Goal: Book appointment/travel/reservation

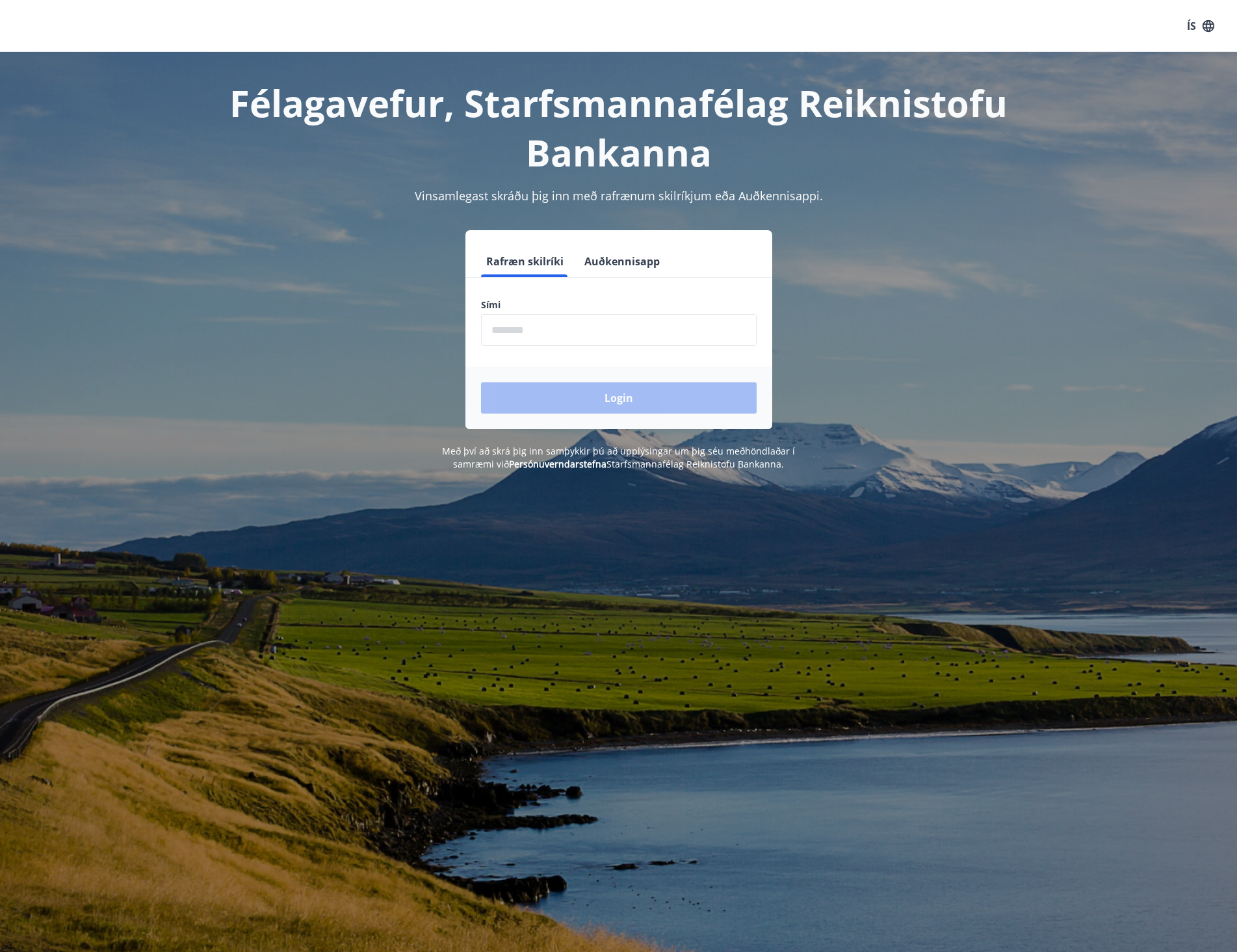
click at [533, 330] on input "phone" at bounding box center [618, 329] width 275 height 32
type input "********"
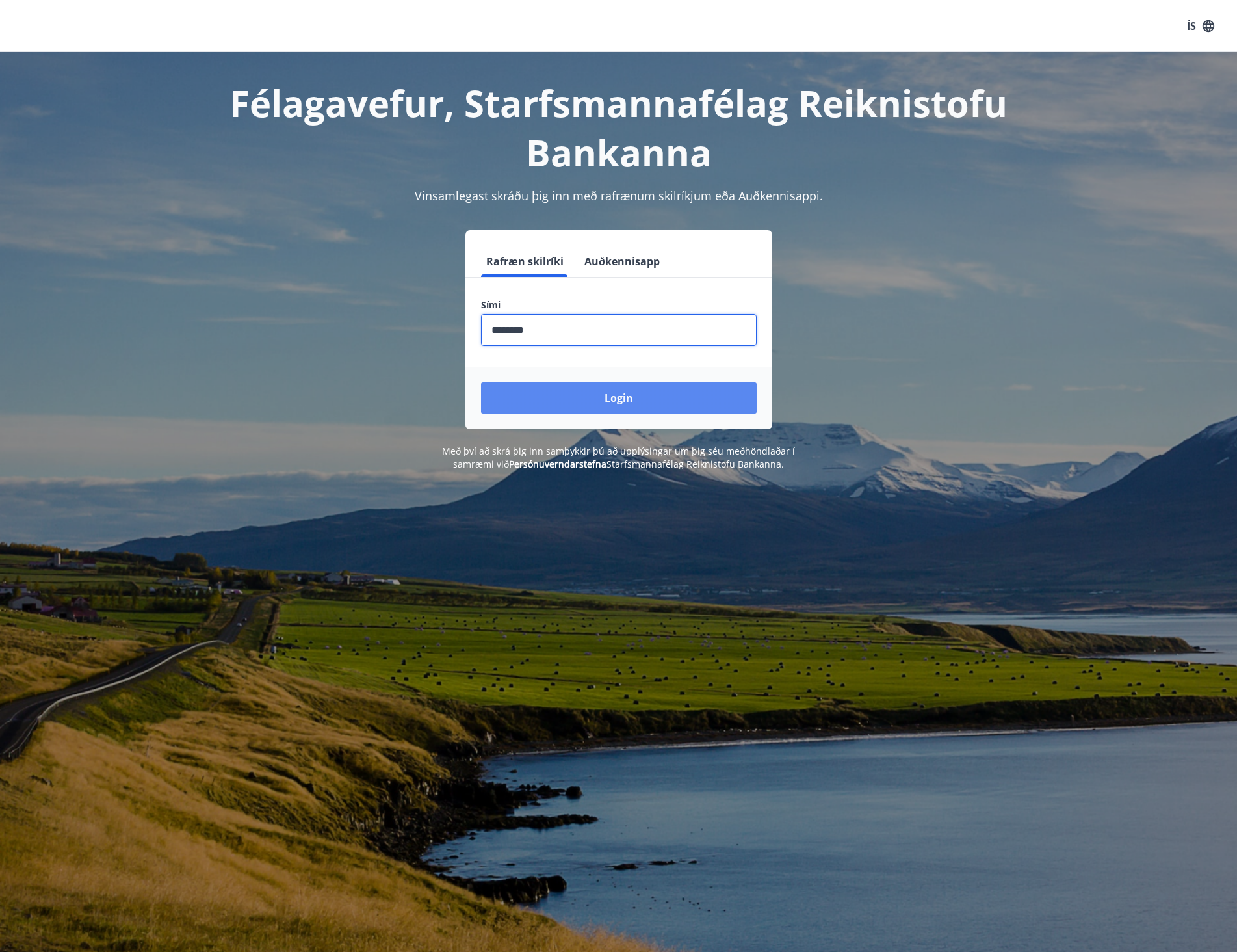
click at [569, 396] on button "Login" at bounding box center [618, 398] width 275 height 31
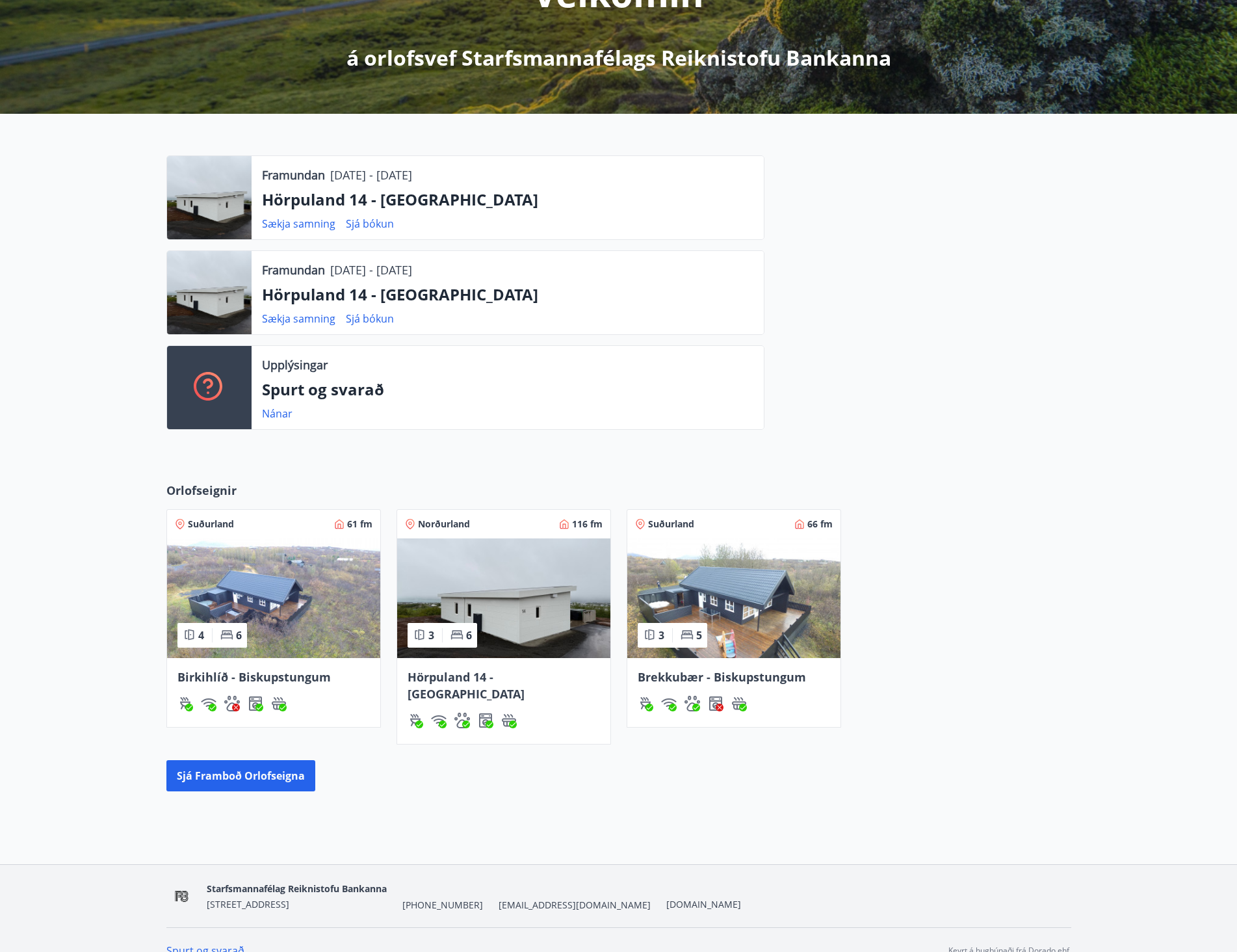
scroll to position [215, 0]
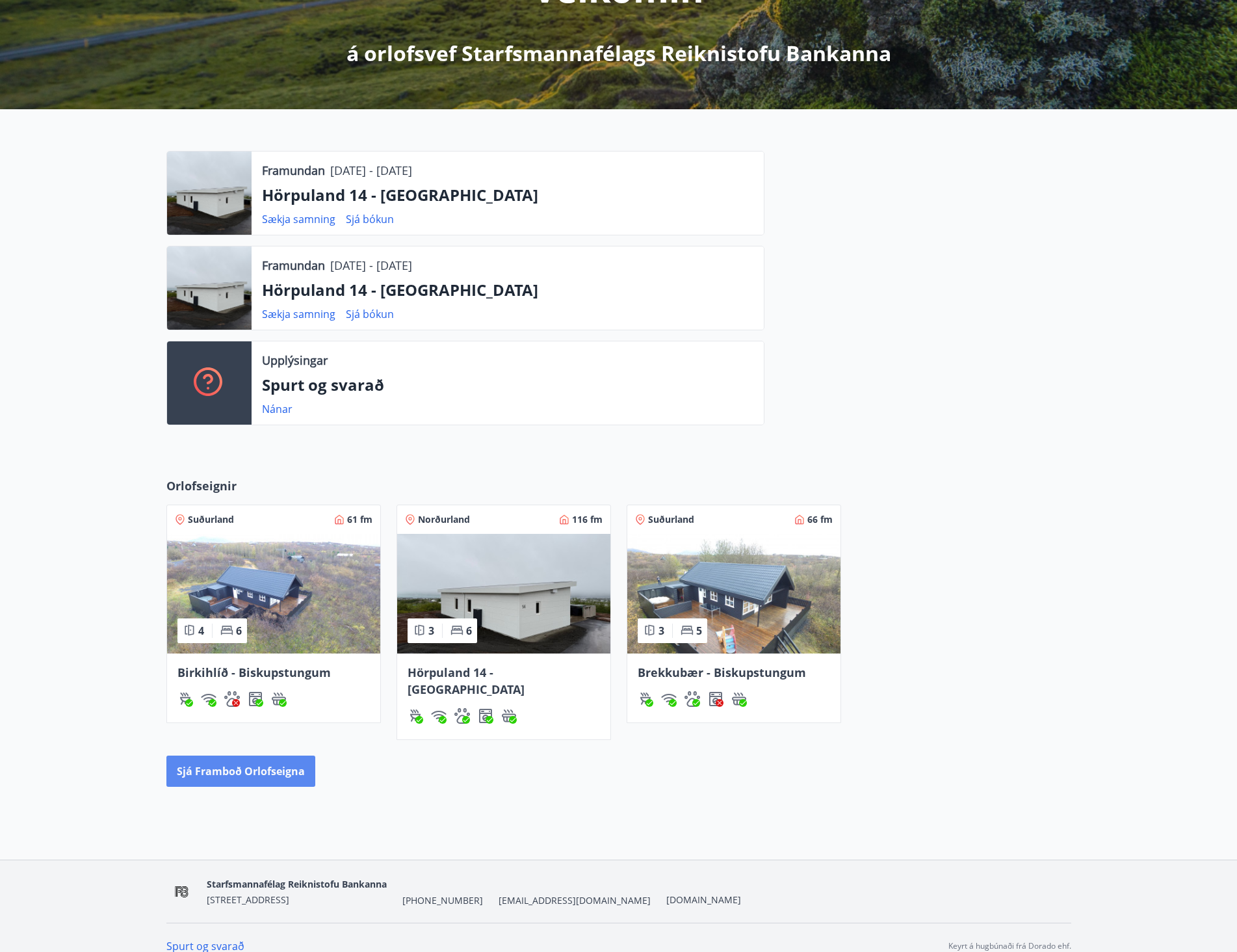
click at [230, 755] on button "Sjá framboð orlofseigna" at bounding box center [241, 771] width 149 height 31
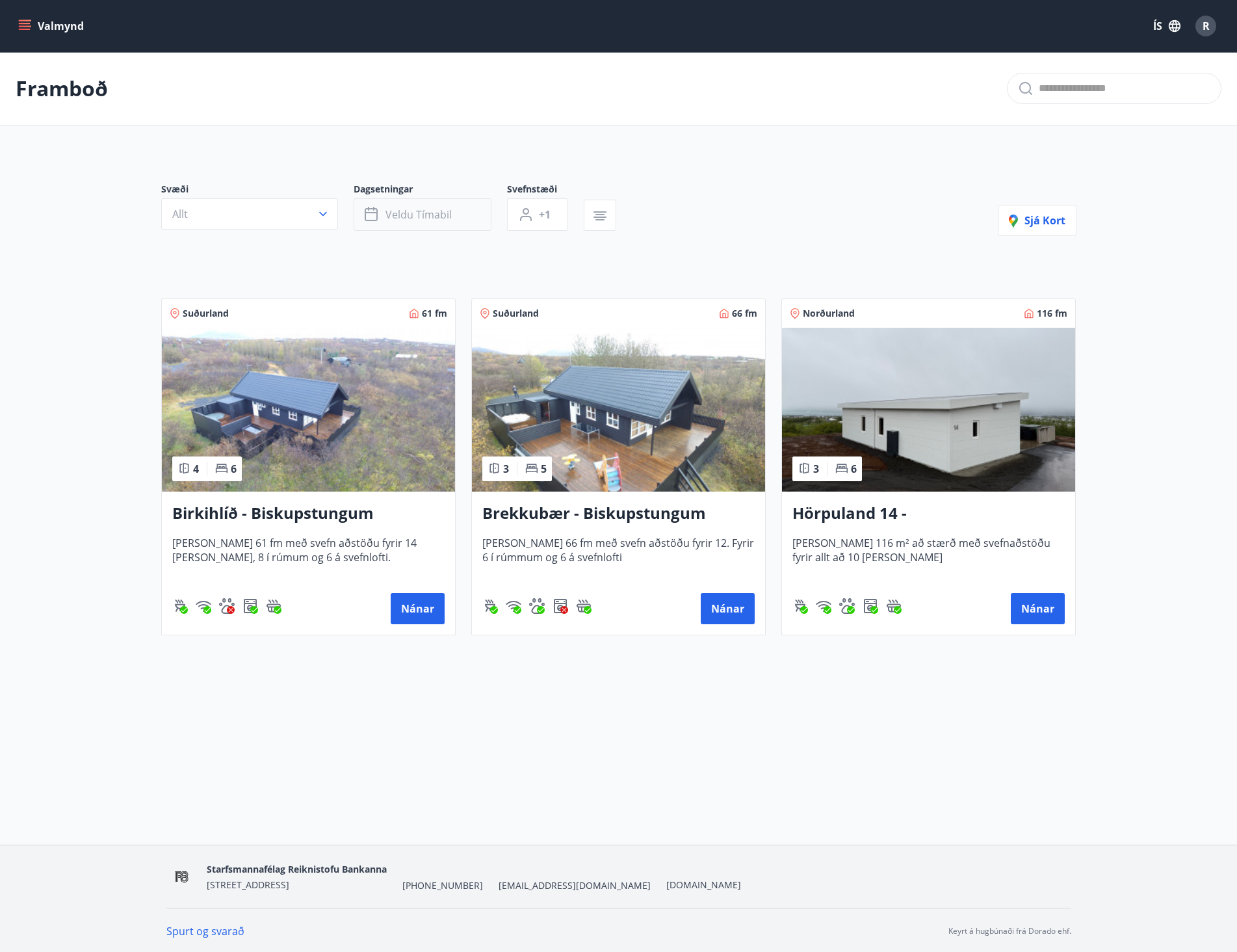
click at [457, 215] on button "Veldu tímabil" at bounding box center [422, 215] width 138 height 33
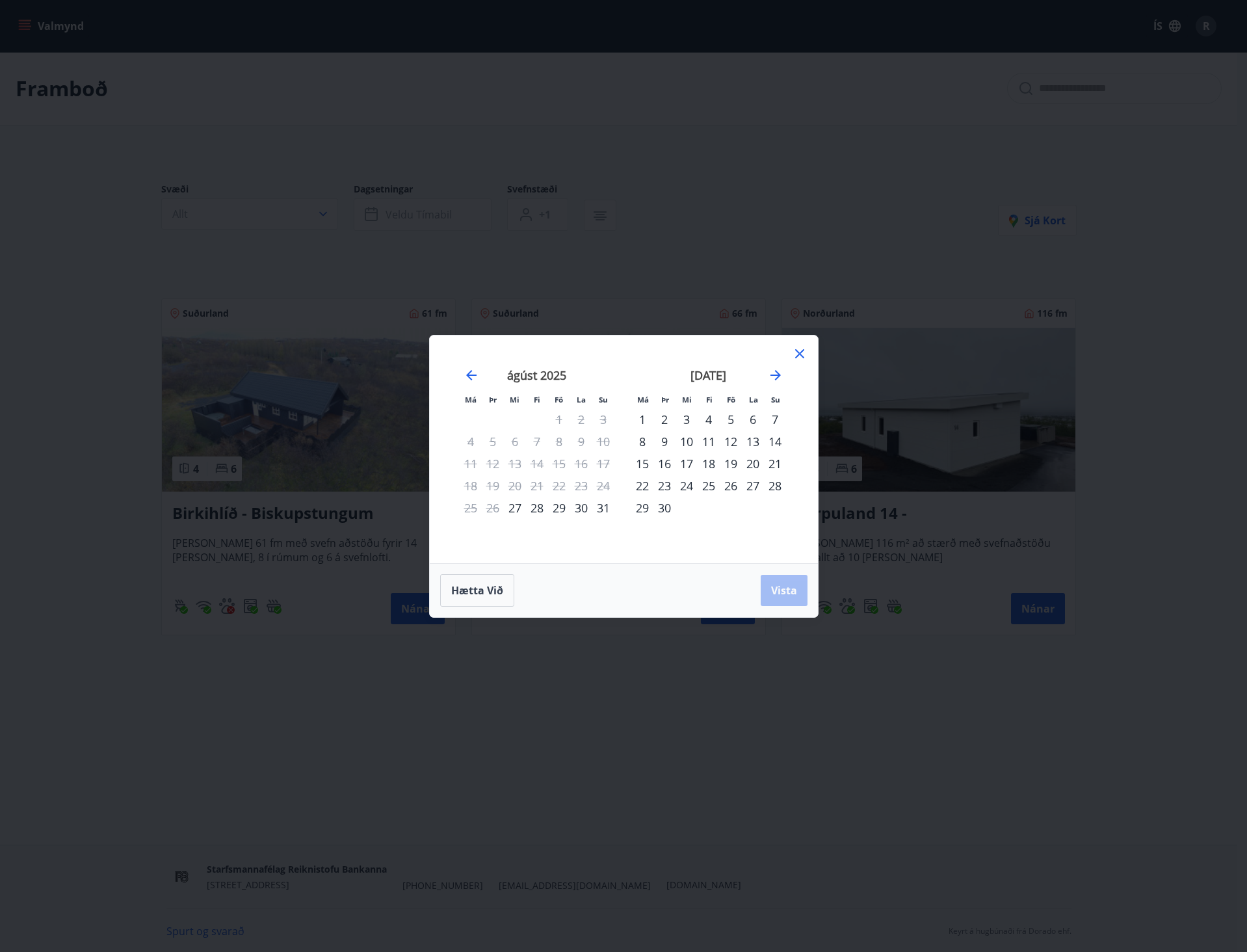
click at [561, 507] on div "29" at bounding box center [559, 507] width 22 height 22
click at [604, 507] on div "31" at bounding box center [603, 507] width 22 height 22
click at [789, 590] on span "Vista" at bounding box center [784, 591] width 26 height 15
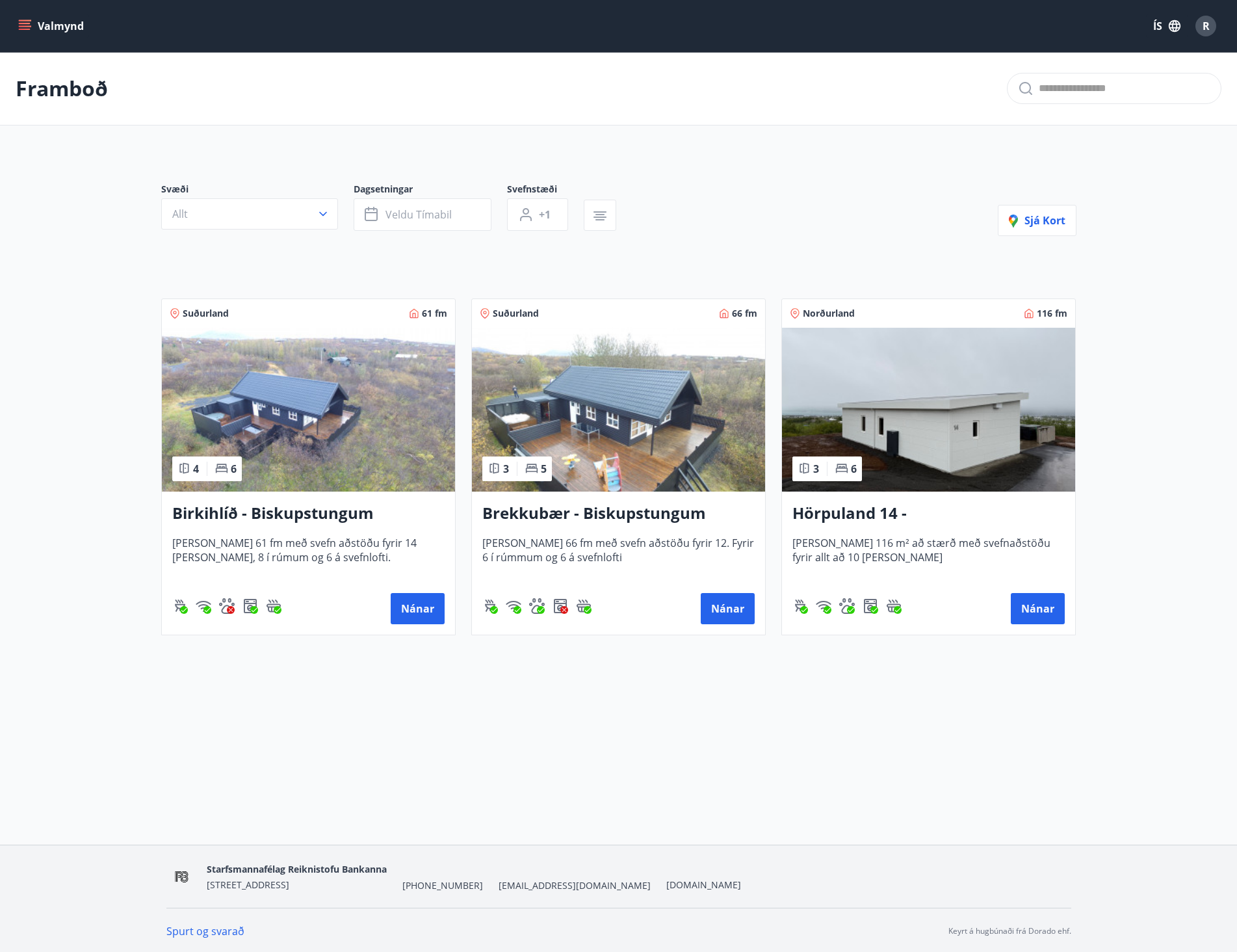
scroll to position [2, 0]
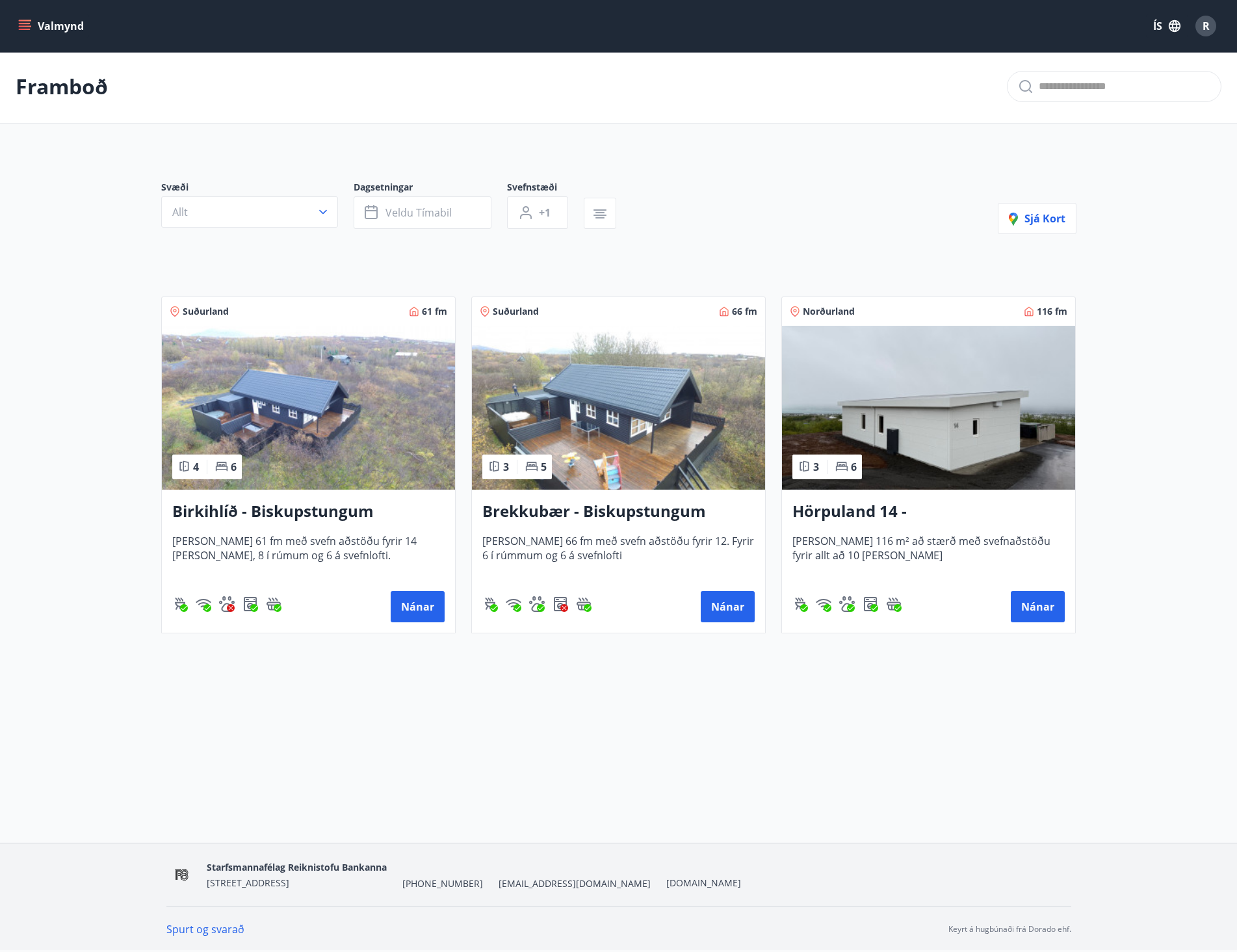
click at [53, 24] on button "Valmynd" at bounding box center [52, 26] width 74 height 24
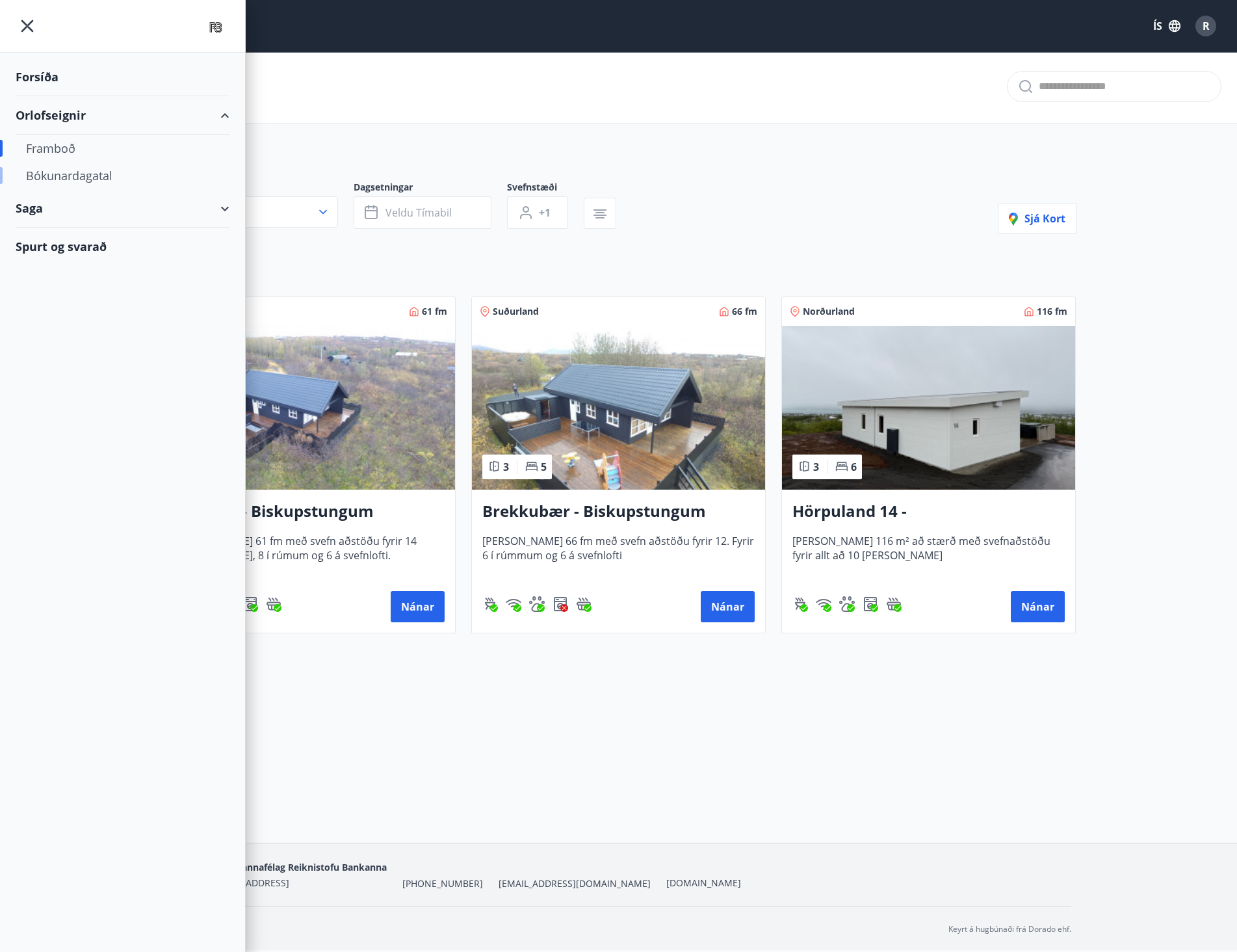
click at [61, 176] on div "Bókunardagatal" at bounding box center [123, 175] width 193 height 27
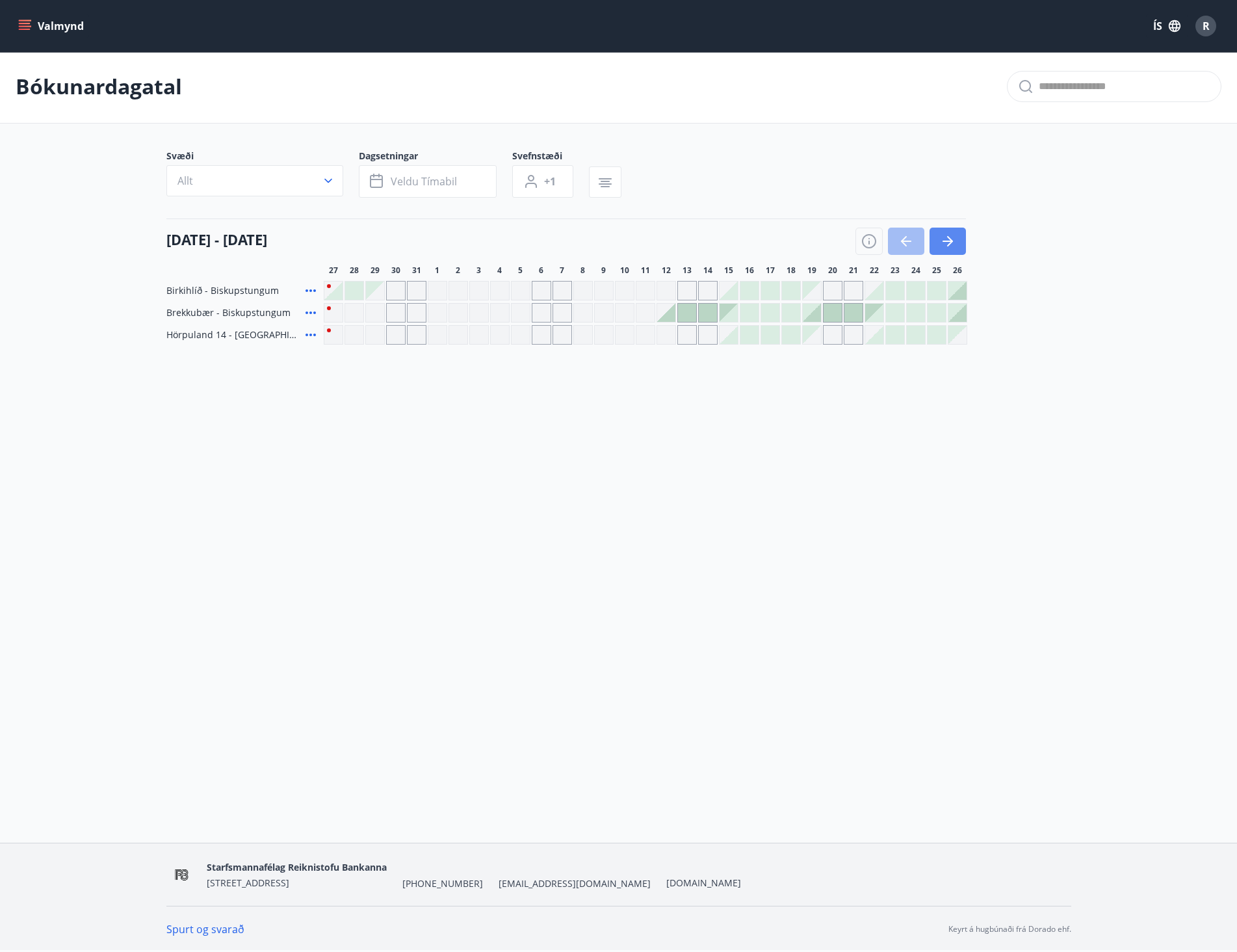
click at [951, 244] on icon "button" at bounding box center [947, 241] width 16 height 16
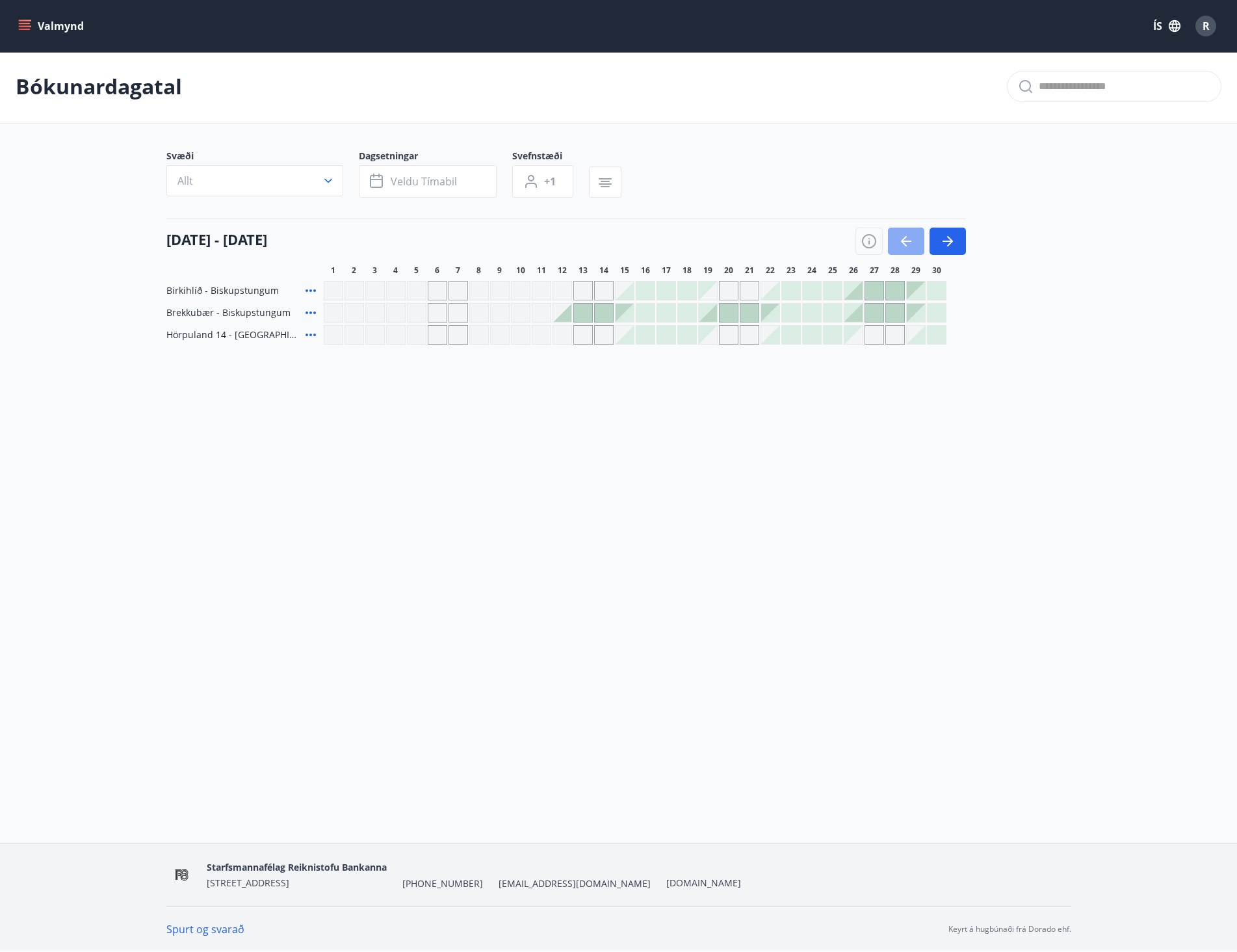
click at [903, 240] on icon "button" at bounding box center [906, 241] width 11 height 2
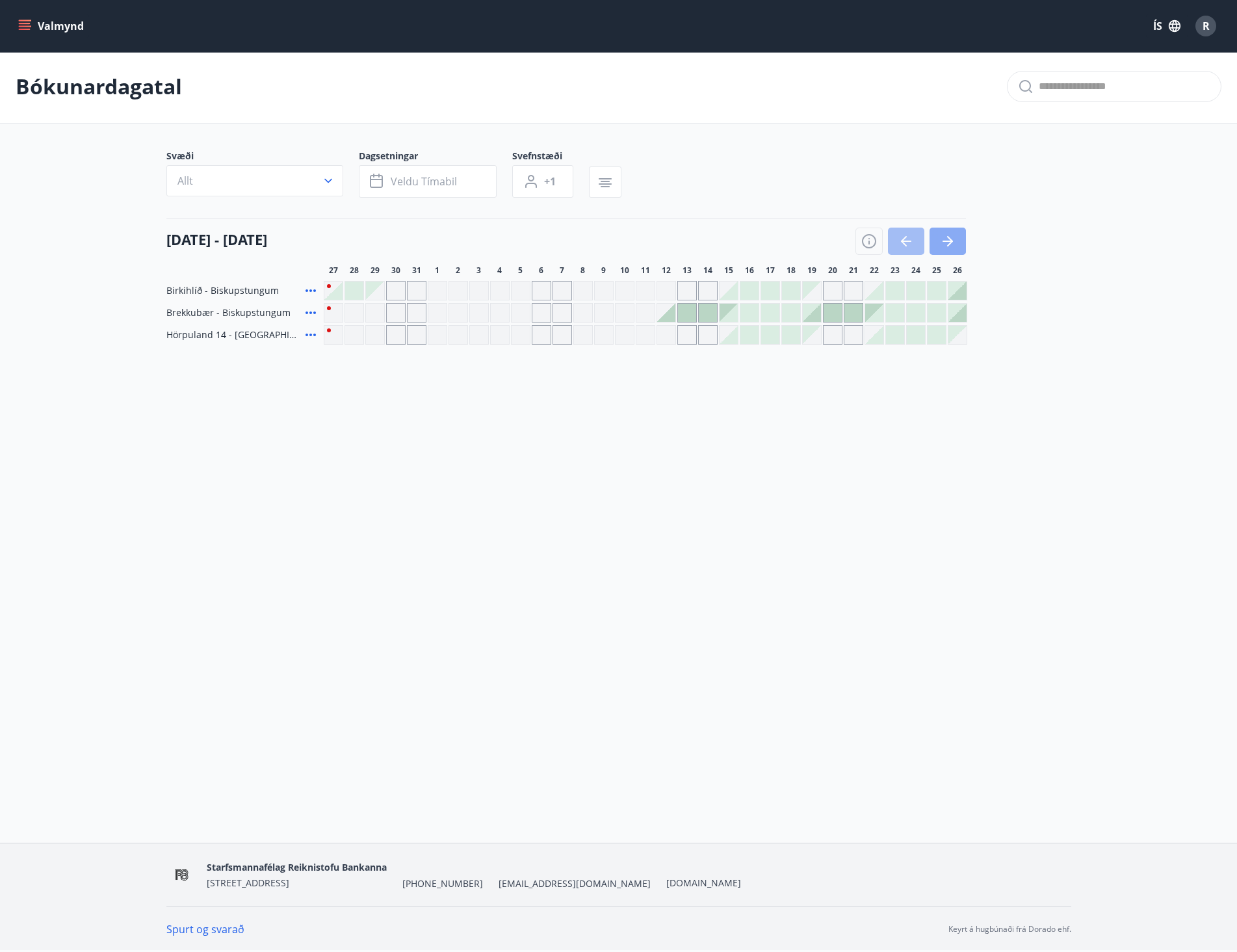
click at [945, 244] on icon "button" at bounding box center [947, 241] width 16 height 16
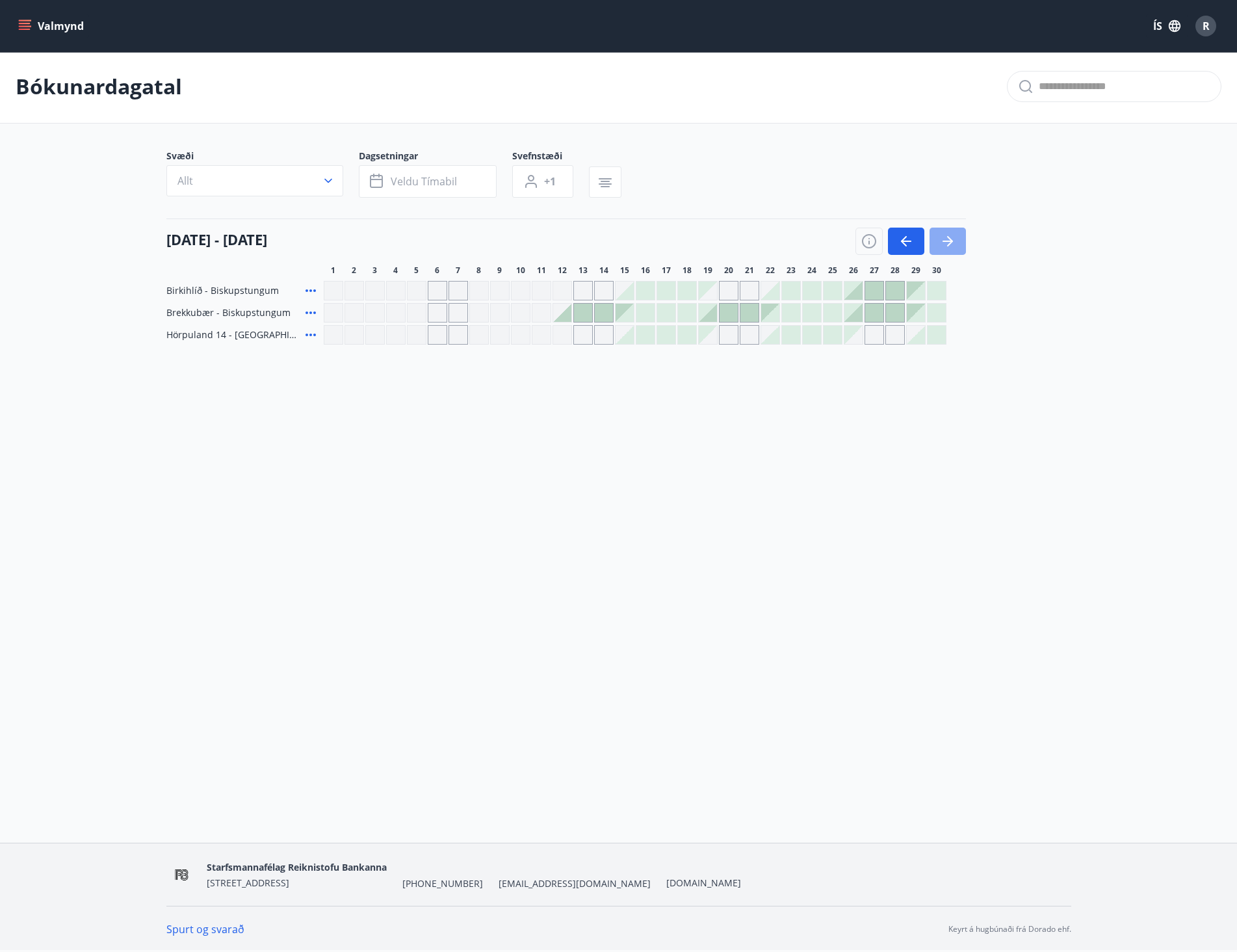
click at [953, 242] on icon "button" at bounding box center [947, 241] width 16 height 16
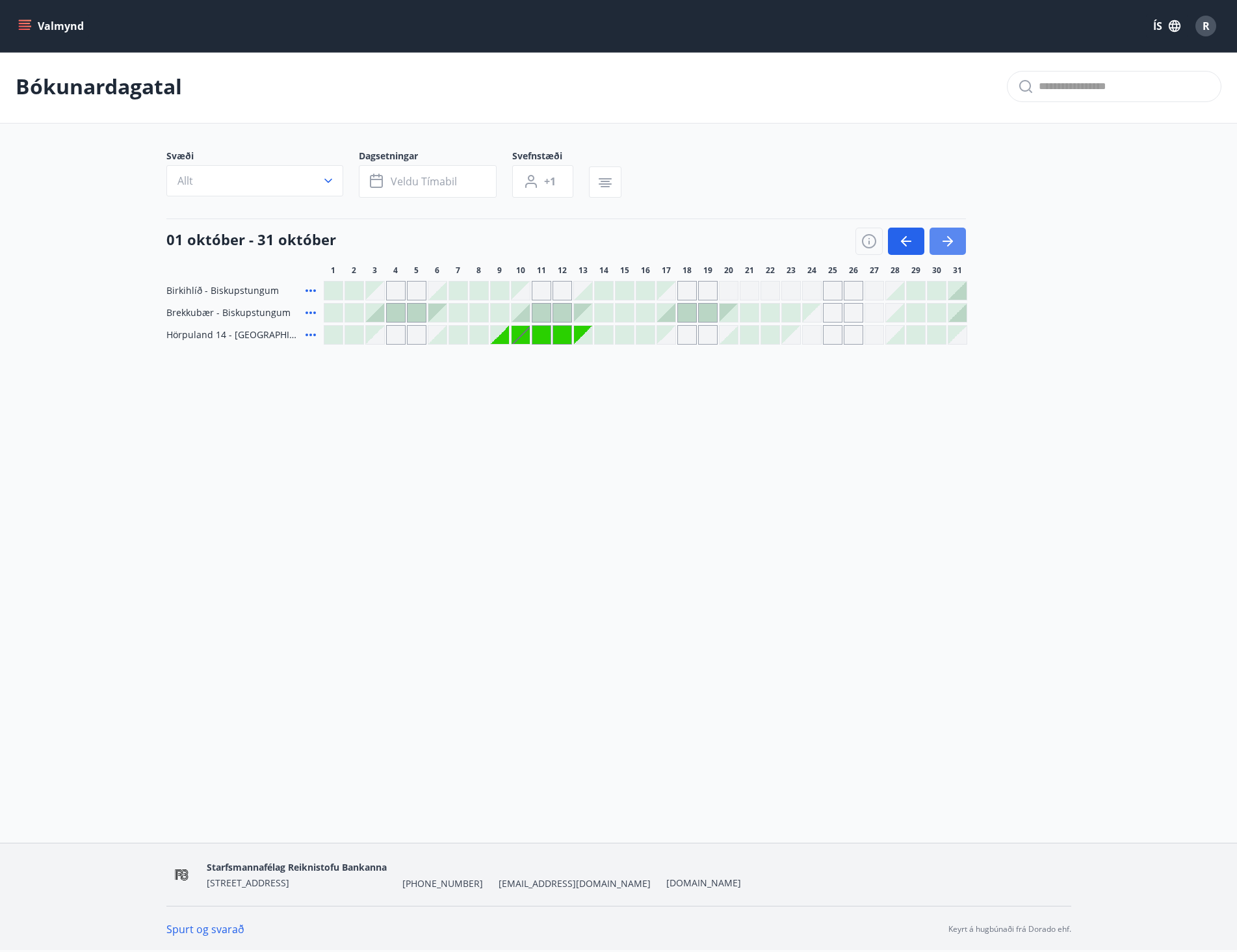
click at [955, 238] on icon "button" at bounding box center [947, 241] width 16 height 16
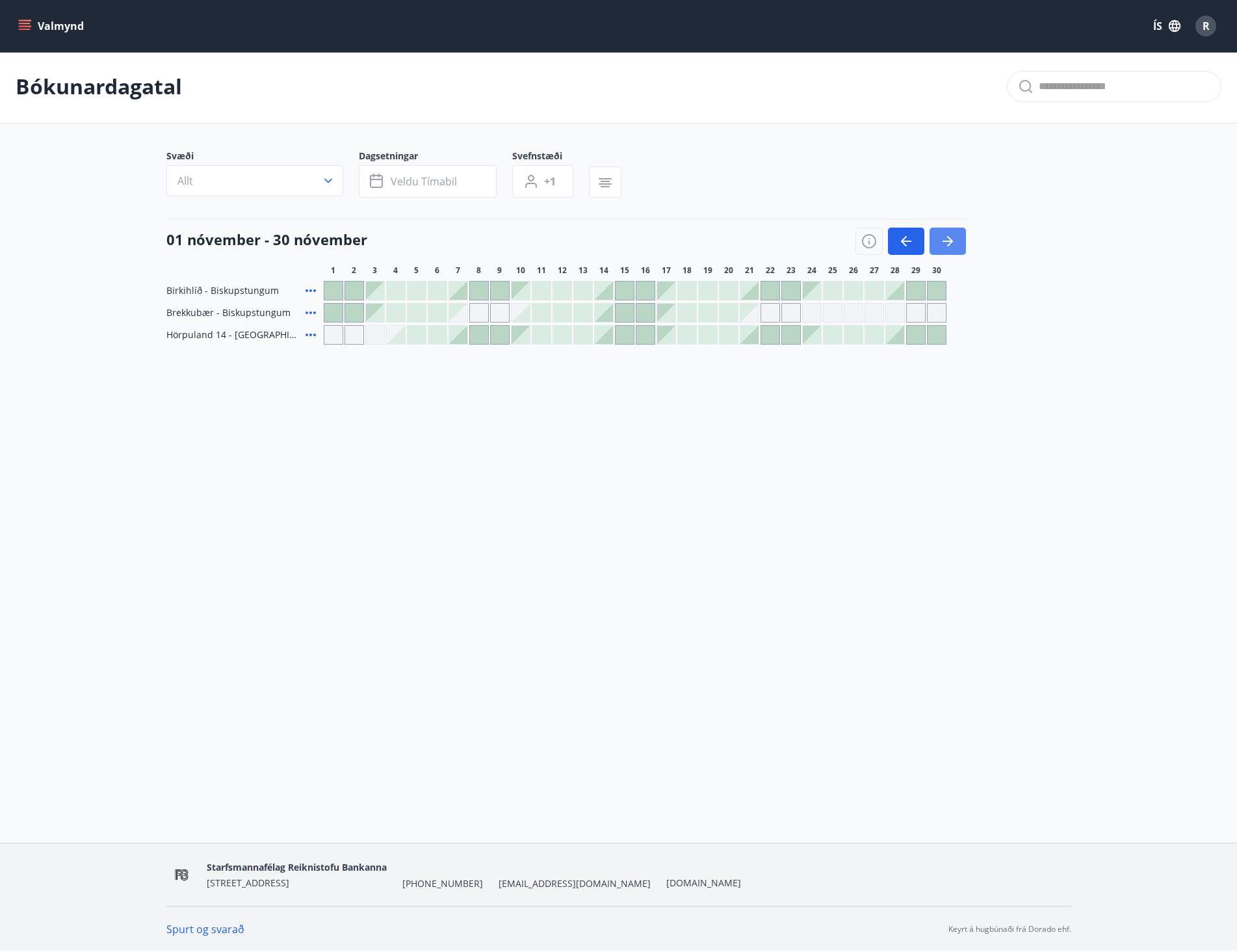
click at [951, 235] on icon "button" at bounding box center [947, 241] width 16 height 16
